Goal: Transaction & Acquisition: Purchase product/service

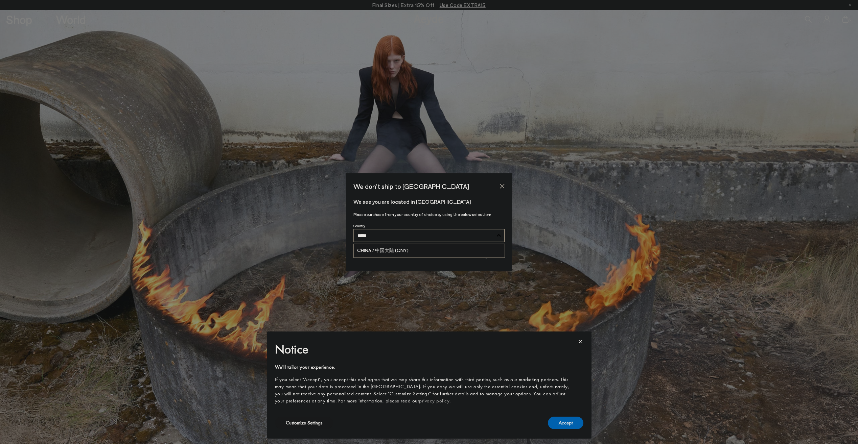
type input "*****"
click at [412, 251] on link "CHINA / 中国大陆 (CNY)" at bounding box center [429, 251] width 151 height 14
click at [498, 257] on button "Shop Now" at bounding box center [487, 257] width 33 height 14
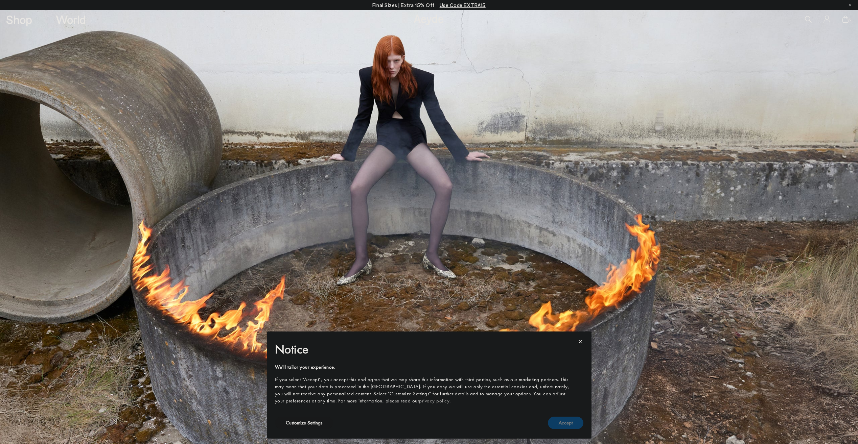
click at [570, 427] on button "Accept" at bounding box center [566, 423] width 36 height 13
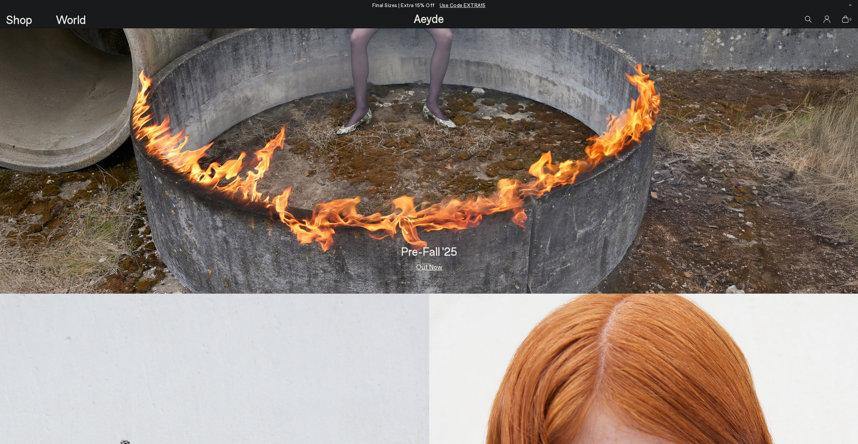
scroll to position [68, 0]
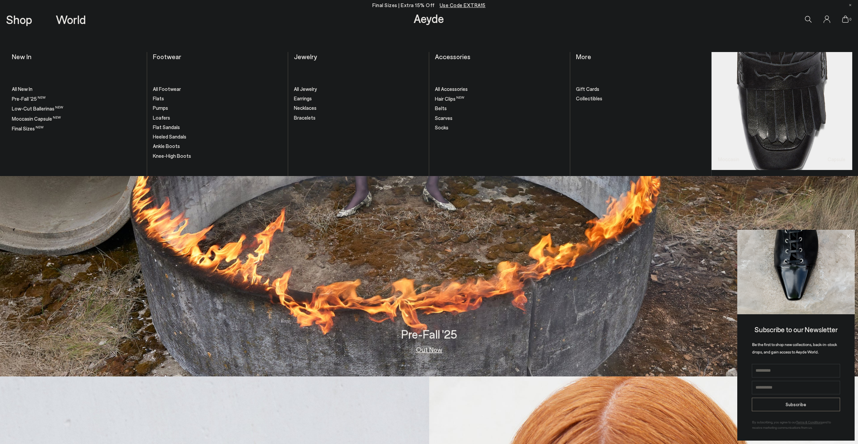
click at [170, 89] on span "All Footwear" at bounding box center [167, 89] width 28 height 6
